Goal: Task Accomplishment & Management: Use online tool/utility

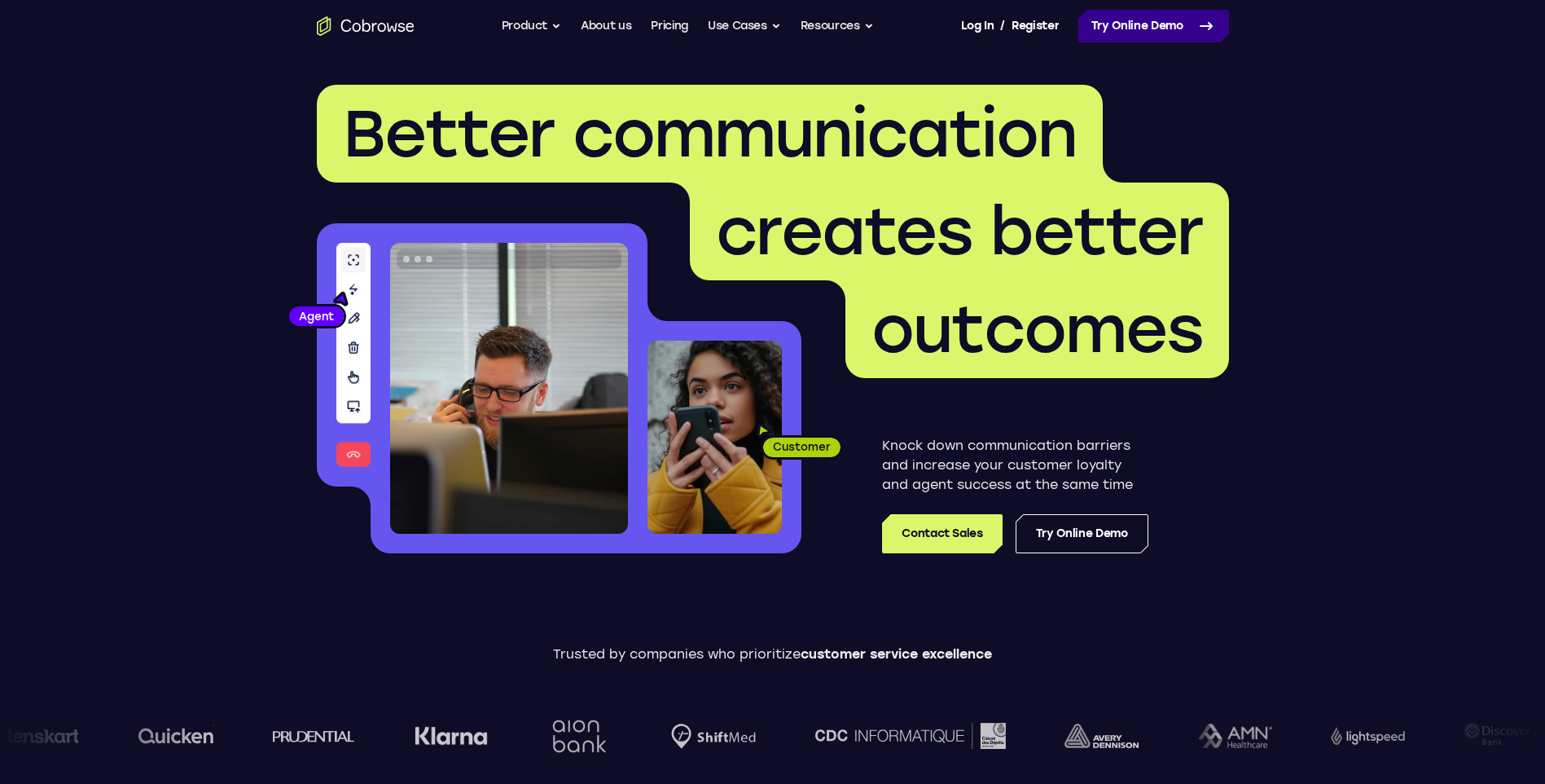
click at [1168, 31] on link "Try Online Demo" at bounding box center [1154, 26] width 151 height 32
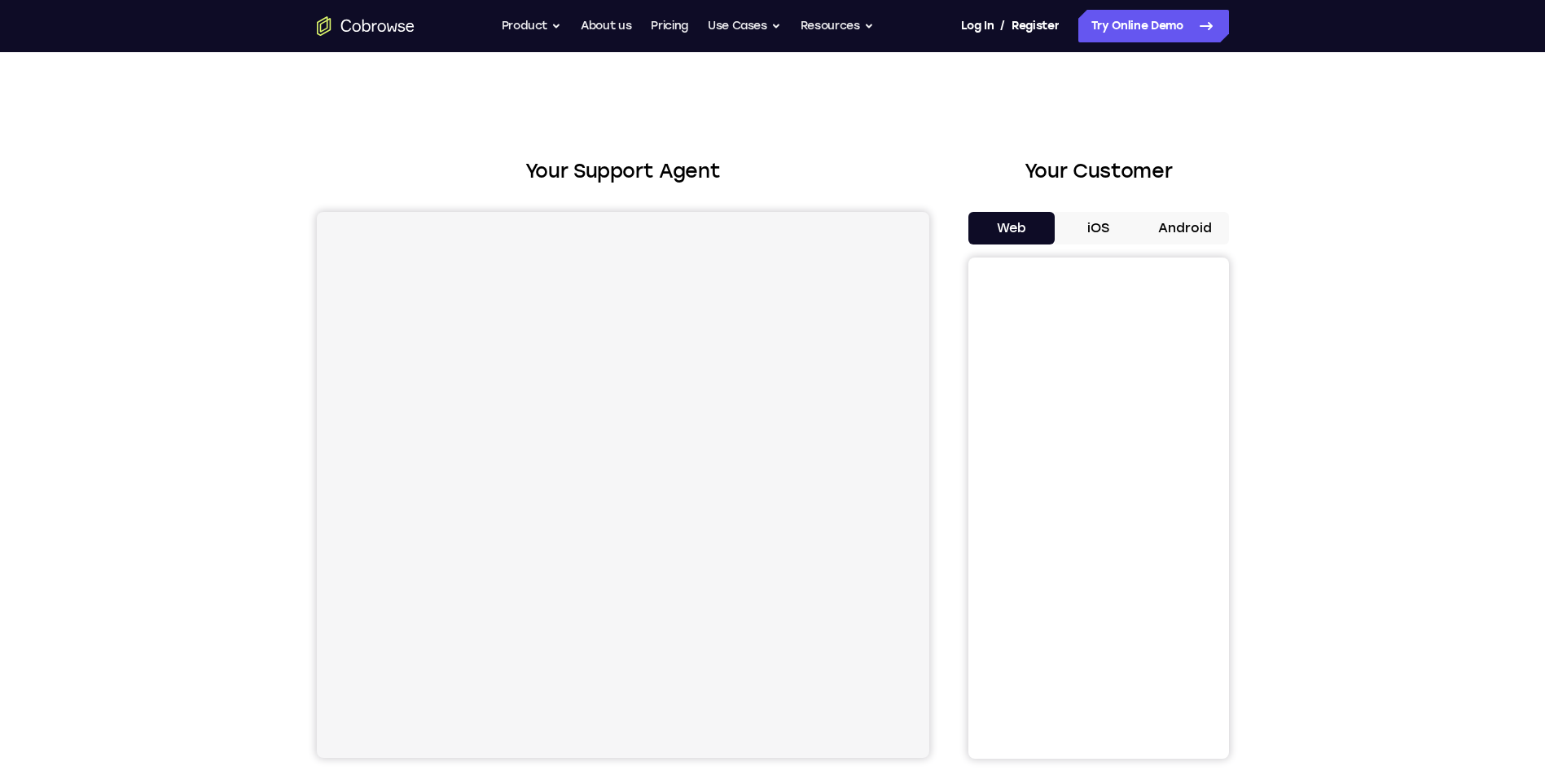
click at [1181, 221] on button "Android" at bounding box center [1185, 227] width 87 height 32
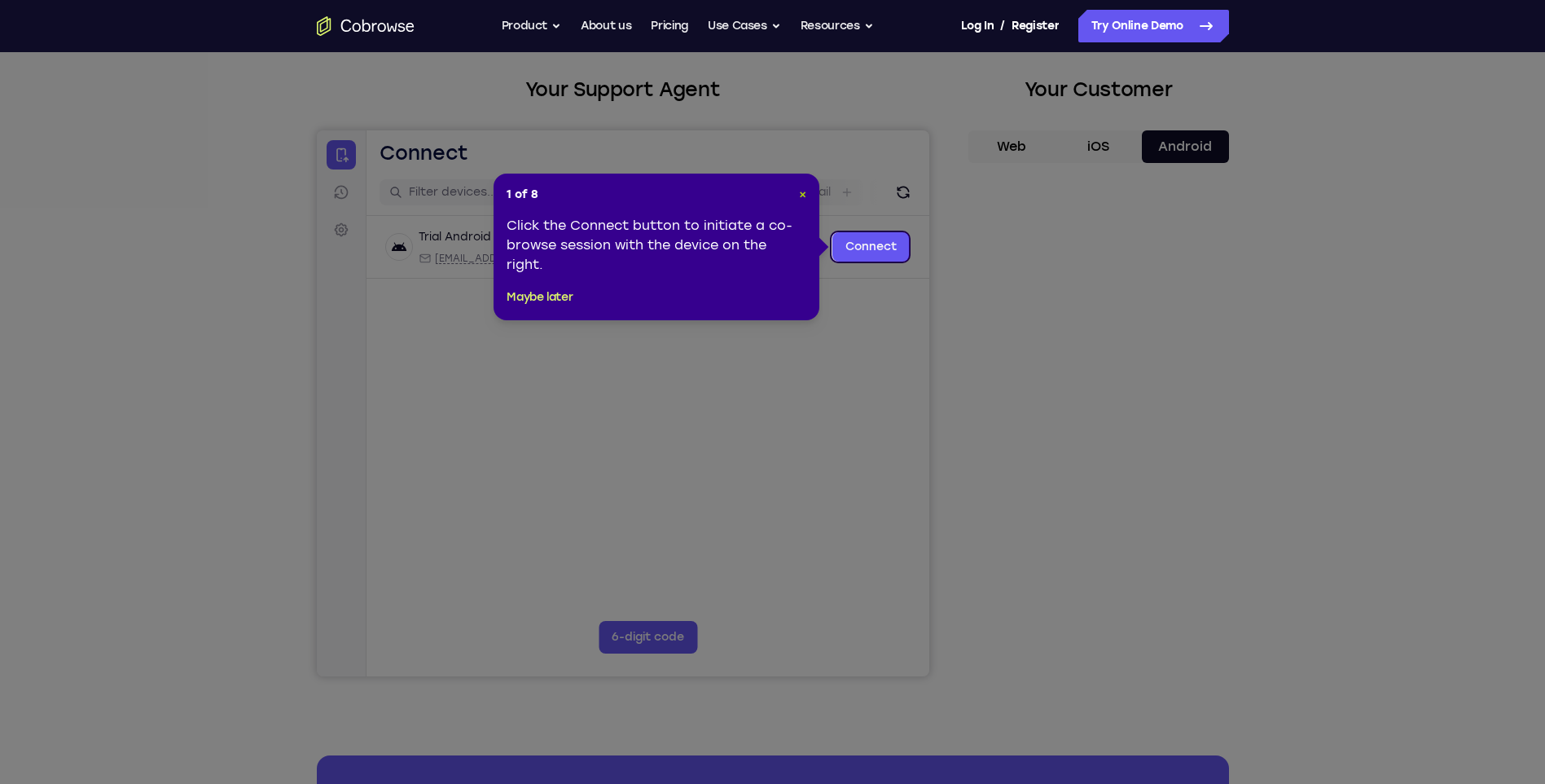
click at [802, 192] on span "×" at bounding box center [803, 194] width 7 height 14
